Goal: Task Accomplishment & Management: Manage account settings

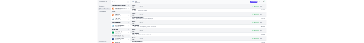
scroll to position [173, 0]
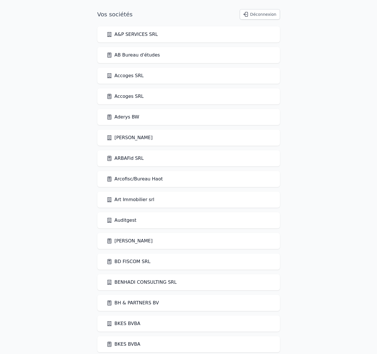
scroll to position [1185, 0]
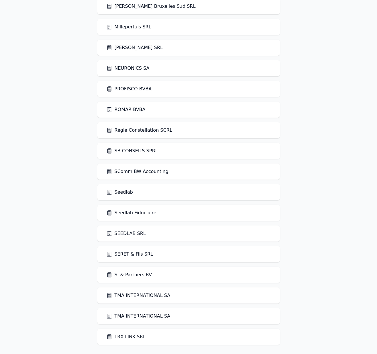
click at [114, 191] on link "Seedlab" at bounding box center [119, 192] width 26 height 7
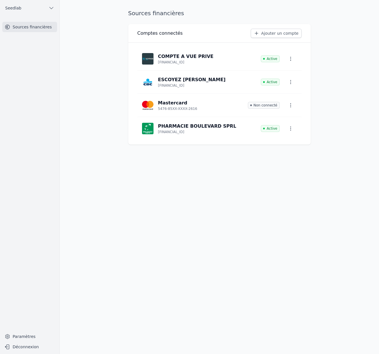
click at [195, 129] on p "PHARMACIE BOULEVARD SPRL" at bounding box center [197, 126] width 78 height 7
click at [290, 129] on icon "button" at bounding box center [291, 129] width 6 height 6
click at [285, 152] on button "Supprimer" at bounding box center [281, 153] width 38 height 11
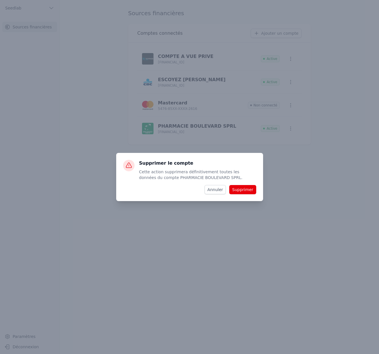
click at [236, 192] on button "Supprimer" at bounding box center [242, 189] width 27 height 9
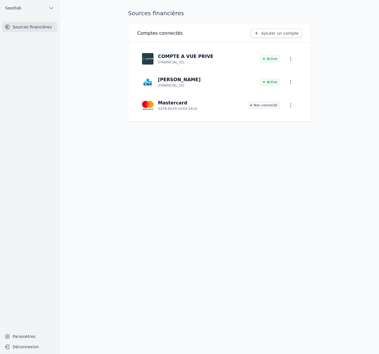
click at [24, 335] on link "Paramètres" at bounding box center [29, 336] width 55 height 9
